Goal: Information Seeking & Learning: Understand process/instructions

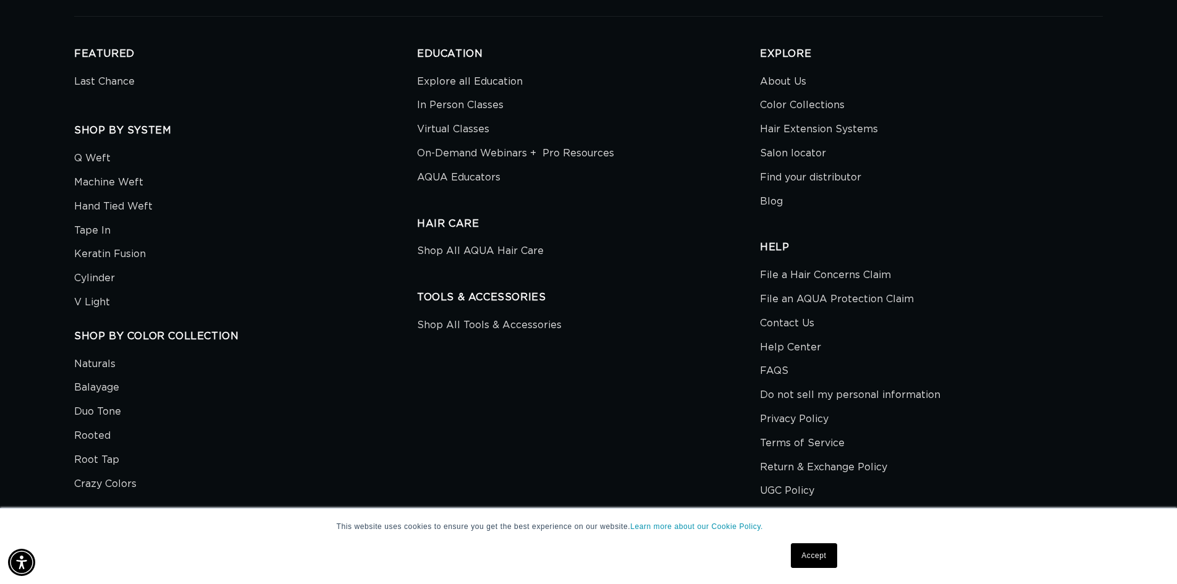
scroll to position [4420, 0]
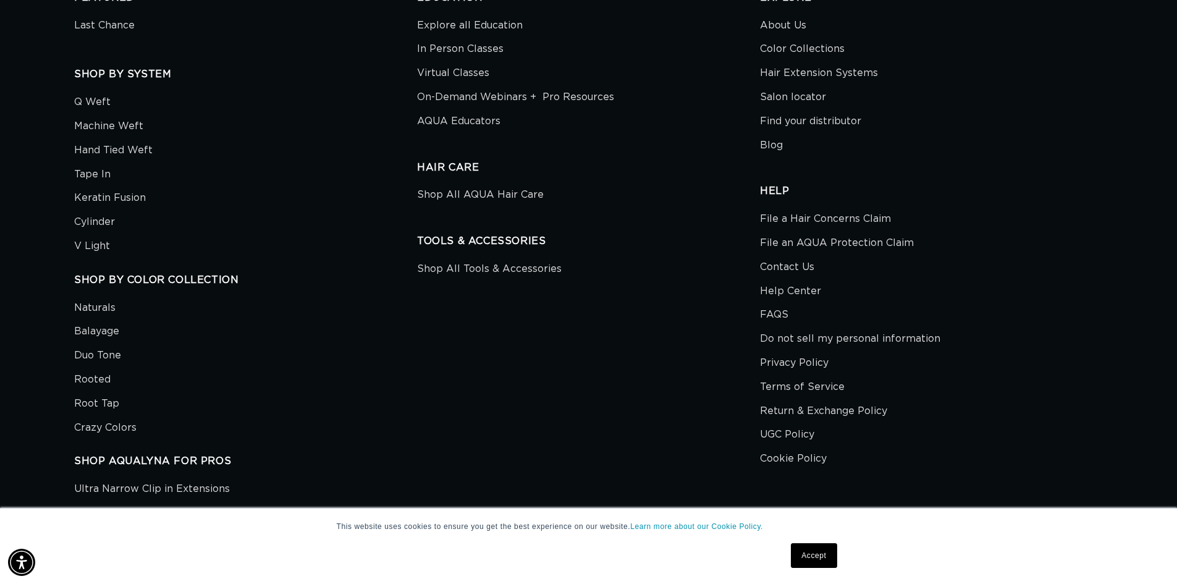
click at [823, 551] on link "Accept" at bounding box center [814, 555] width 46 height 25
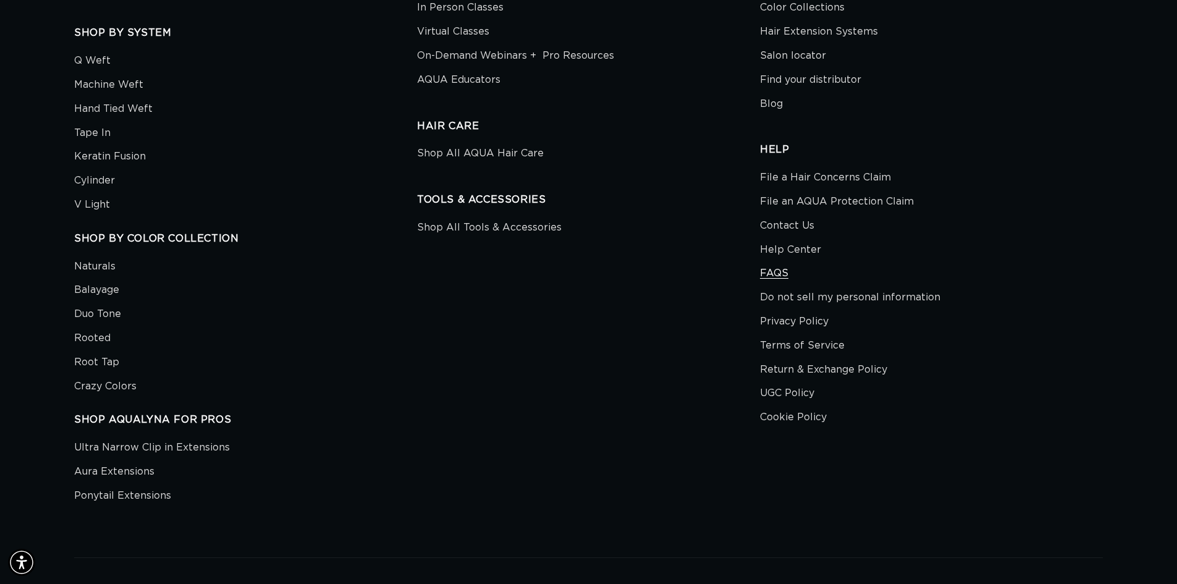
scroll to position [0, 1090]
click at [775, 268] on link "FAQS" at bounding box center [774, 273] width 28 height 24
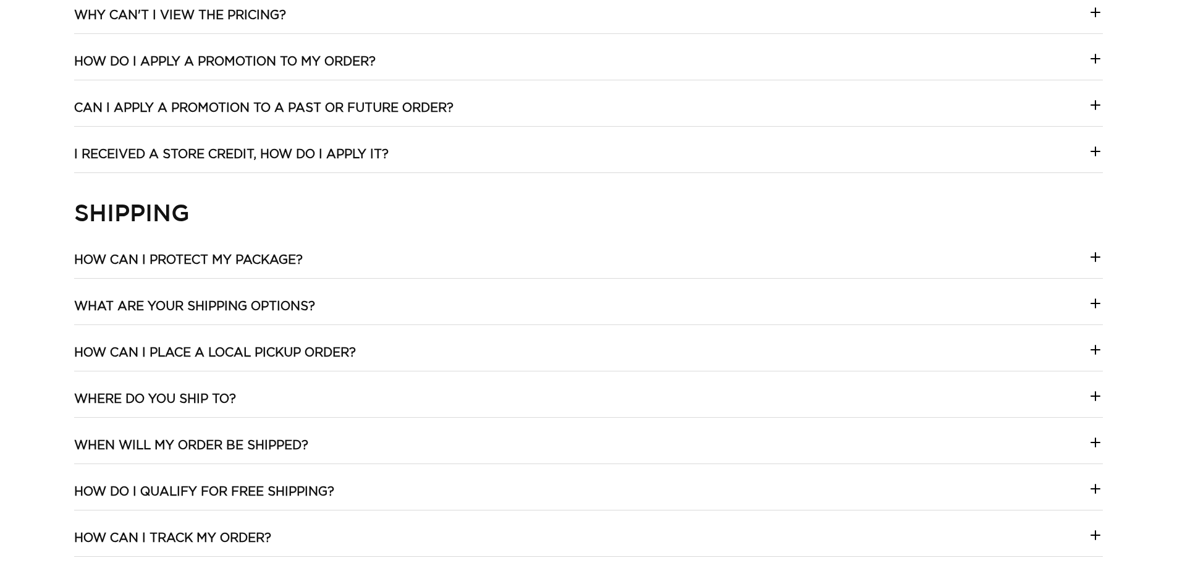
scroll to position [876, 0]
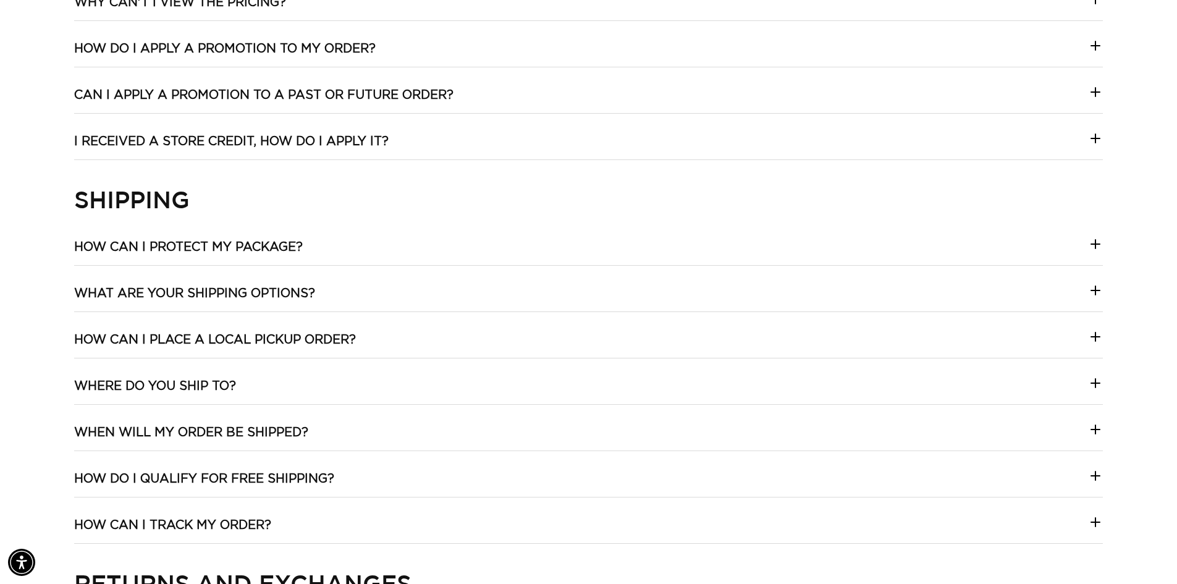
click at [464, 286] on summary "What are your shipping options?" at bounding box center [588, 299] width 1029 height 26
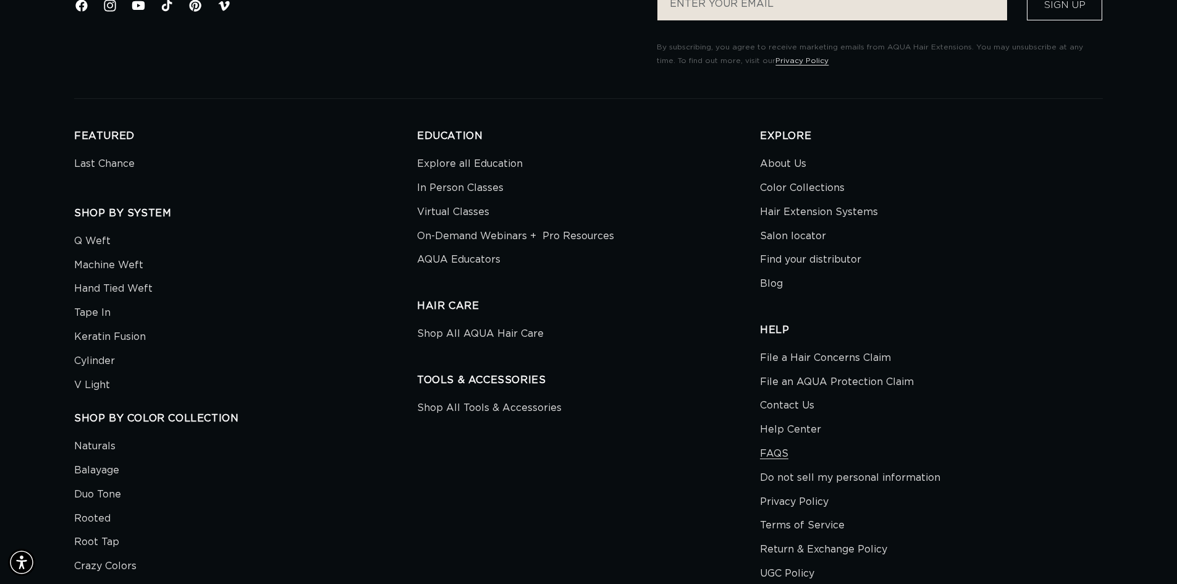
scroll to position [0, 0]
click at [785, 412] on link "Contact Us" at bounding box center [787, 406] width 54 height 24
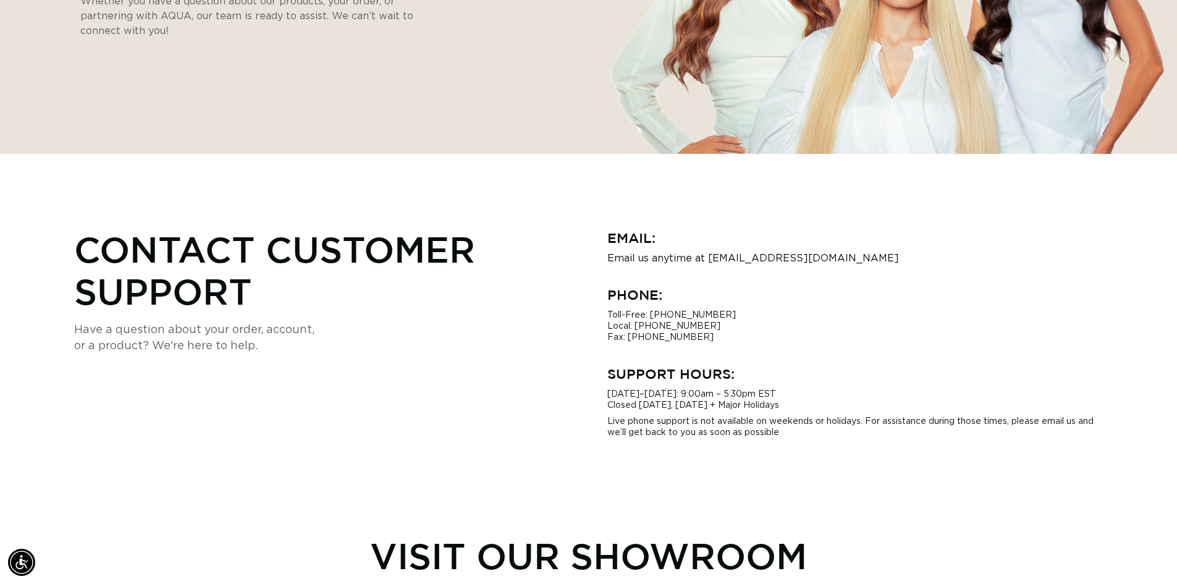
scroll to position [0, 2179]
